Goal: Subscribe to service/newsletter

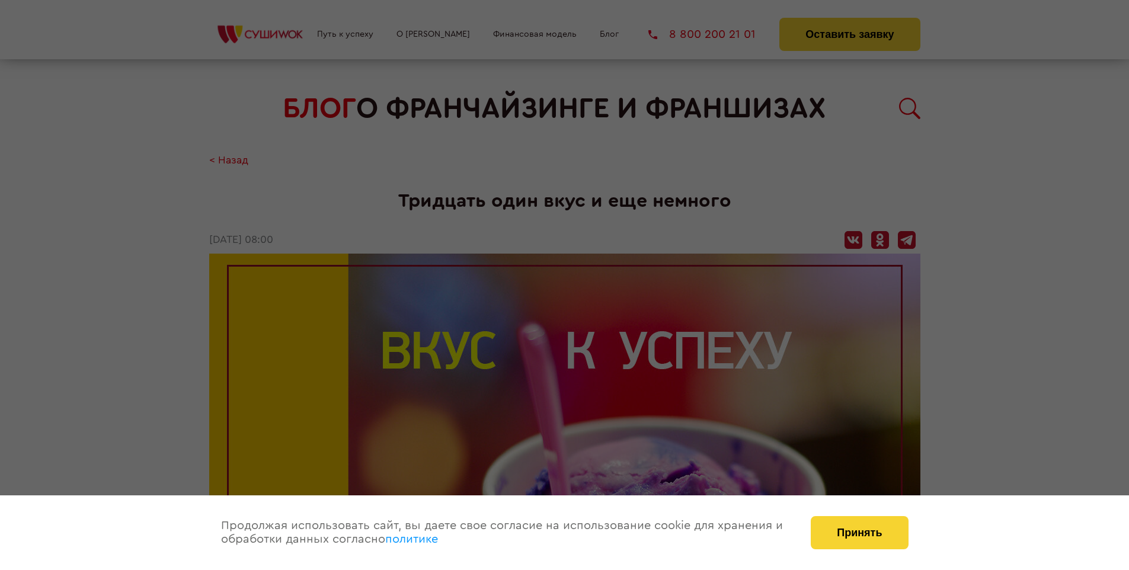
scroll to position [2681, 0]
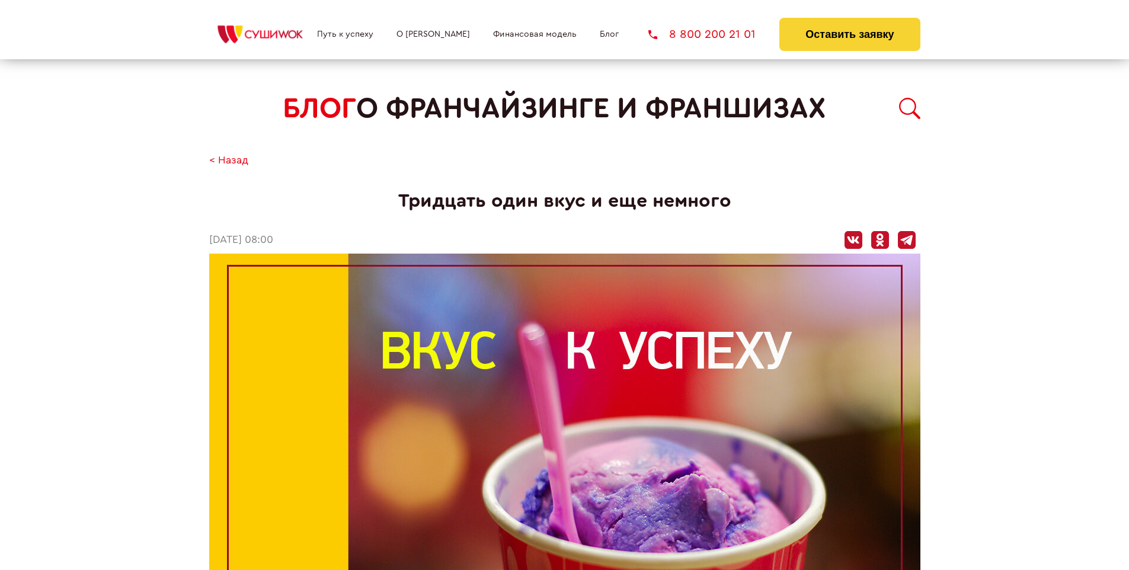
scroll to position [2681, 0]
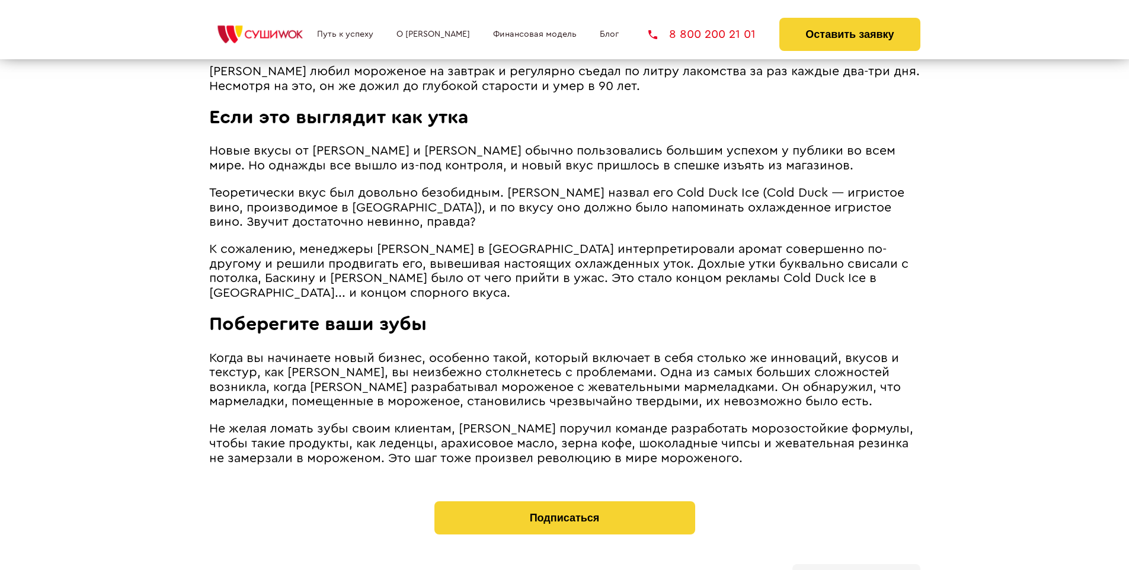
click at [856, 570] on b "Личный кабинет" at bounding box center [856, 578] width 63 height 8
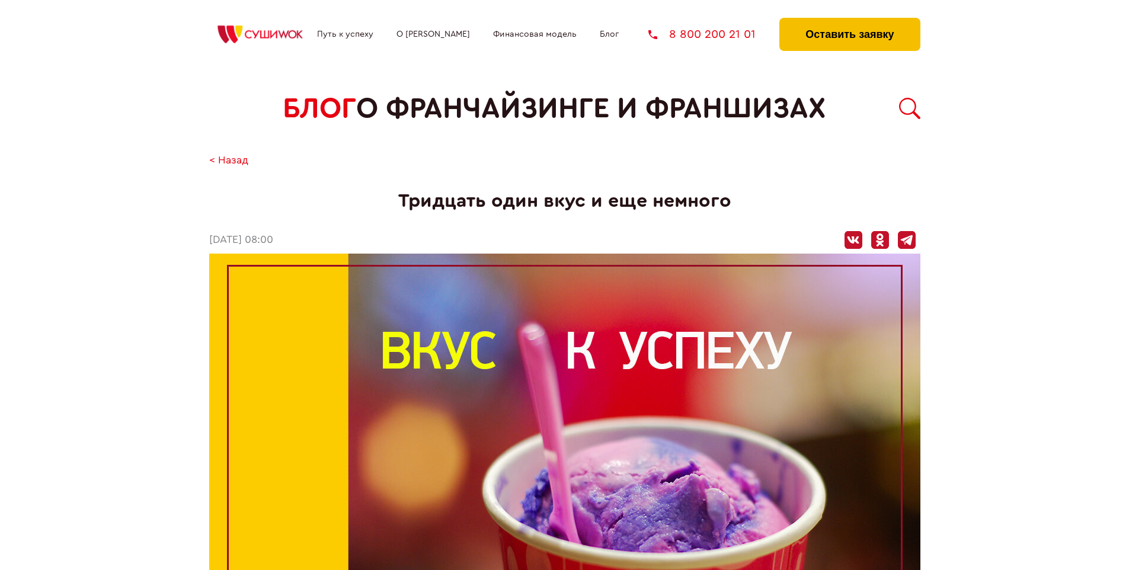
click at [849, 21] on button "Оставить заявку" at bounding box center [849, 34] width 140 height 33
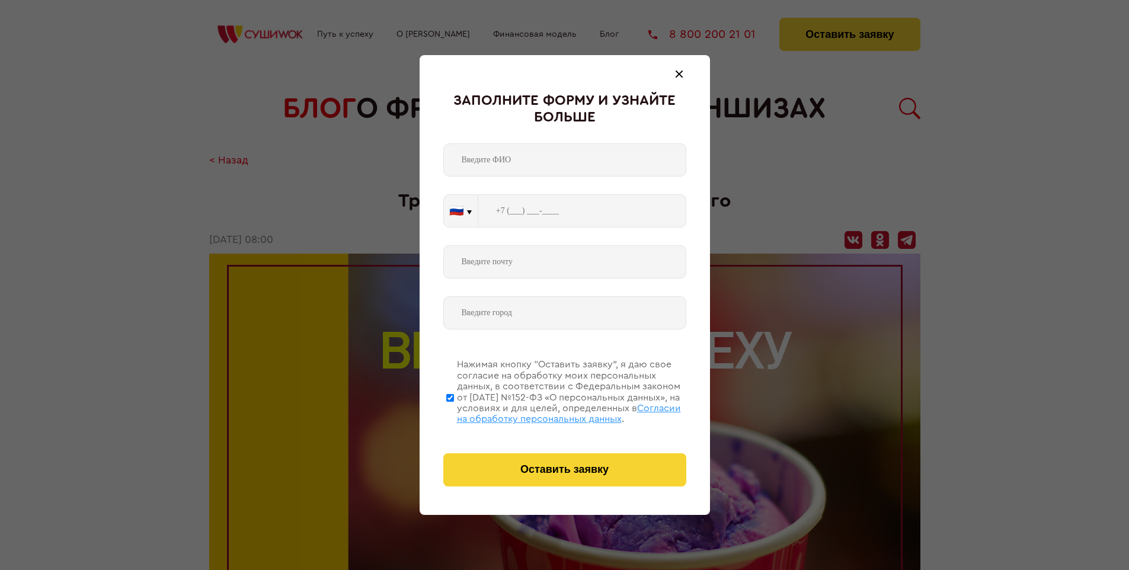
click at [549, 412] on span "Согласии на обработку персональных данных" at bounding box center [569, 414] width 224 height 20
click at [454, 412] on input "Нажимая кнопку “Оставить заявку”, я даю свое согласие на обработку моих персона…" at bounding box center [450, 397] width 8 height 95
checkbox input "false"
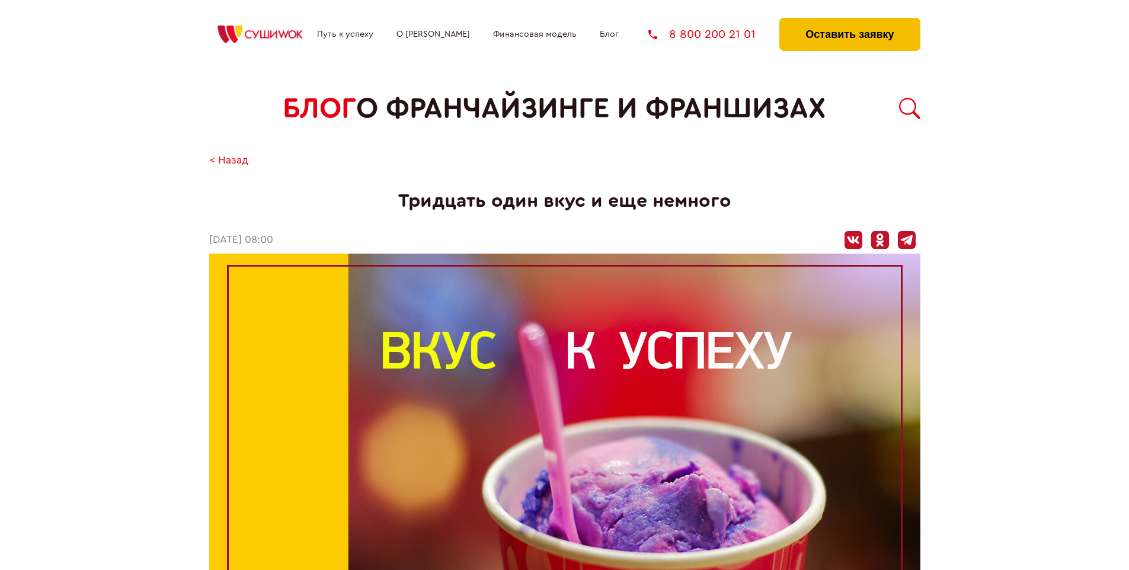
click at [849, 21] on button "Оставить заявку" at bounding box center [849, 34] width 140 height 33
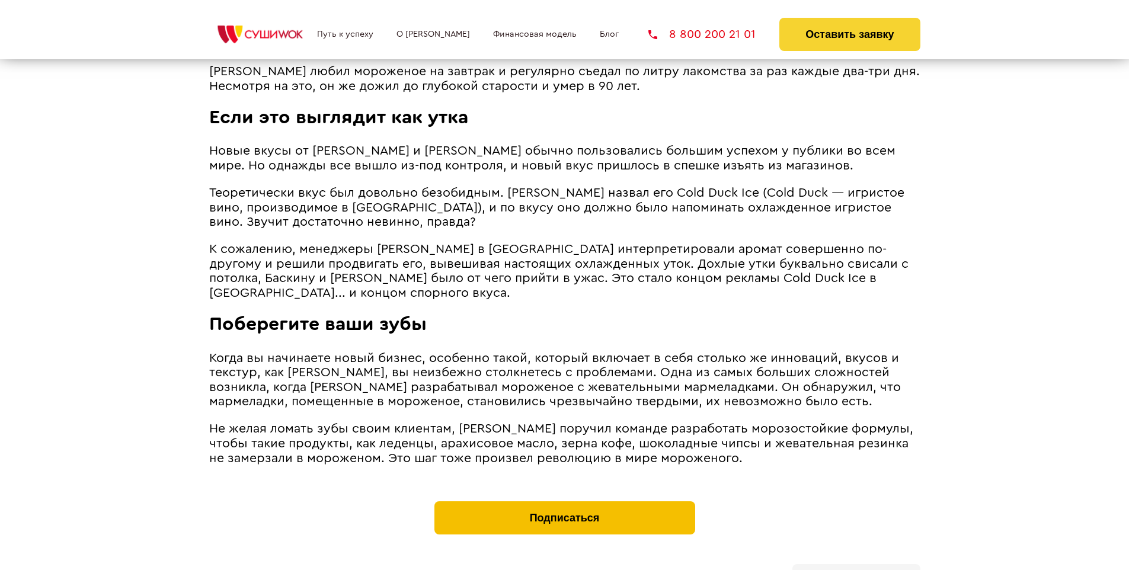
click at [564, 501] on button "Подписаться" at bounding box center [564, 517] width 261 height 33
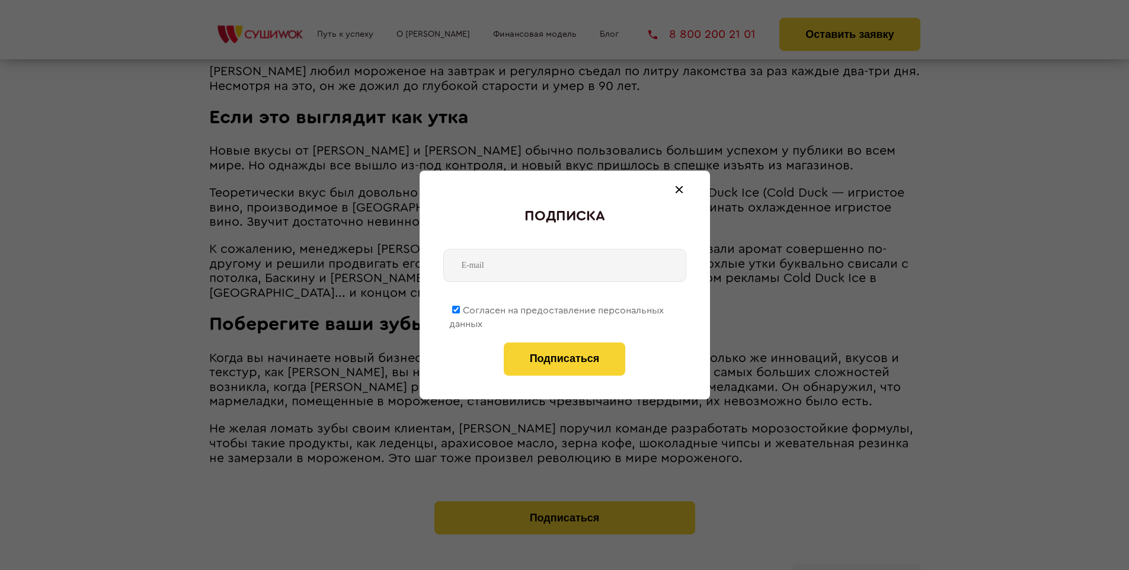
click at [557, 308] on span "Согласен на предоставление персональных данных" at bounding box center [556, 317] width 215 height 23
click at [460, 308] on input "Согласен на предоставление персональных данных" at bounding box center [456, 310] width 8 height 8
checkbox input "false"
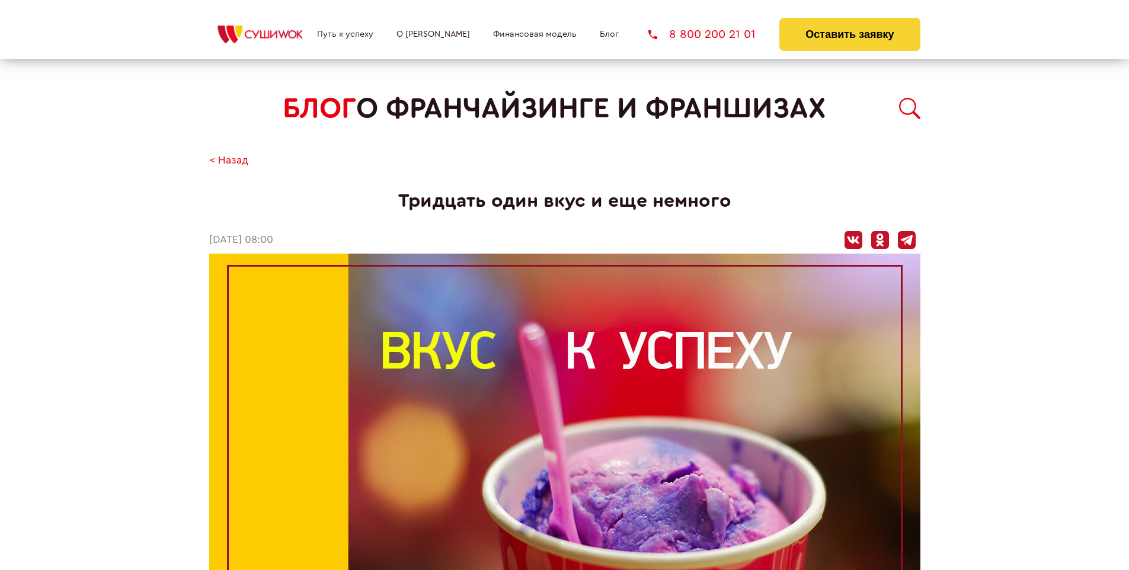
scroll to position [2681, 0]
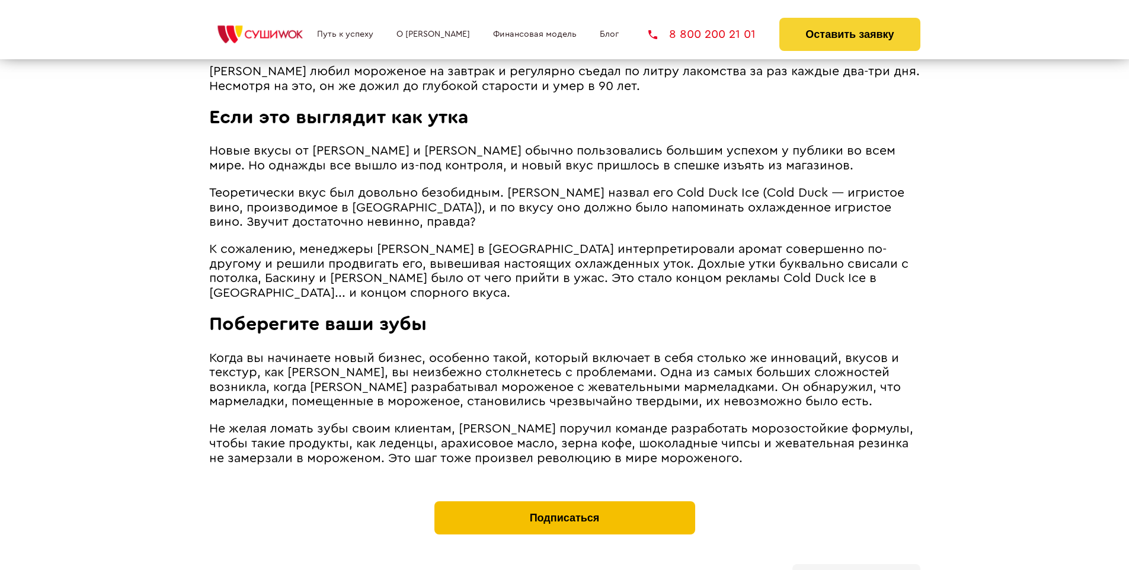
click at [564, 501] on button "Подписаться" at bounding box center [564, 517] width 261 height 33
